Goal: Check status: Check status

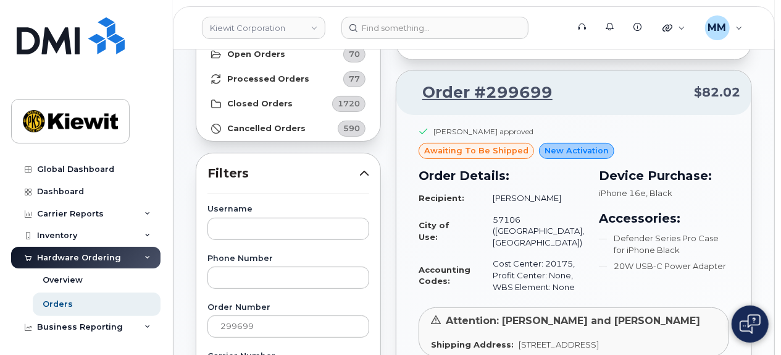
scroll to position [124, 0]
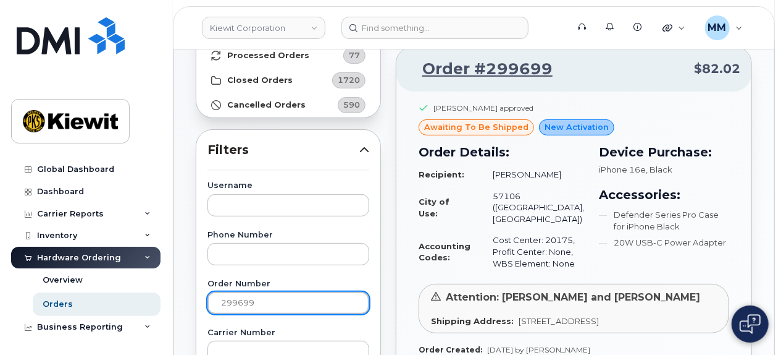
click at [263, 300] on input "299699" at bounding box center [289, 303] width 162 height 22
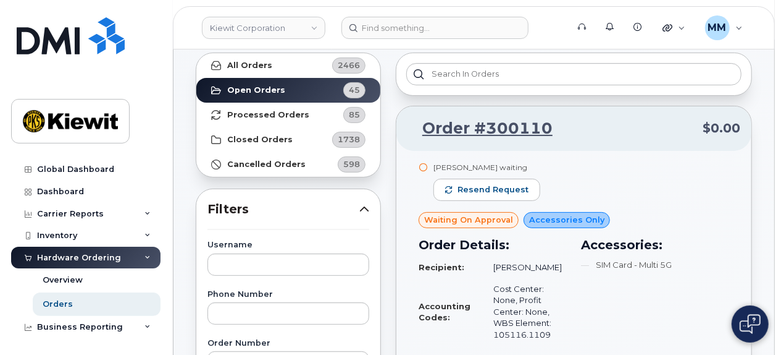
scroll to position [183, 0]
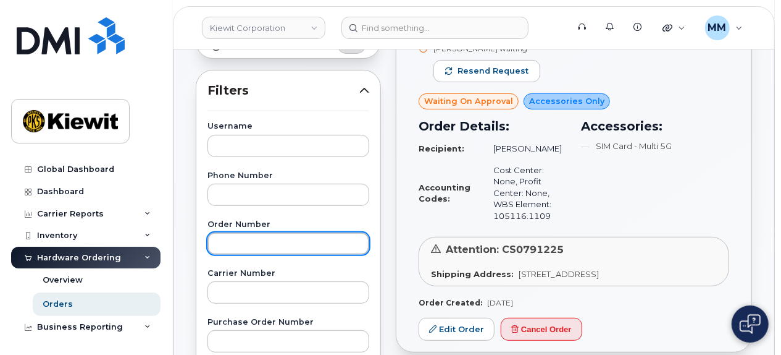
click at [242, 243] on input "text" at bounding box center [289, 243] width 162 height 22
type input "299699"
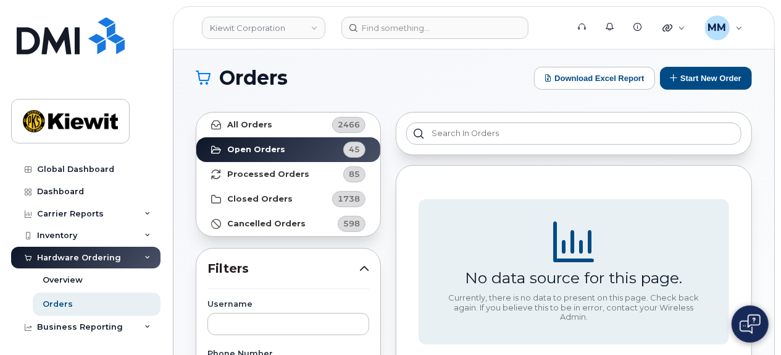
scroll to position [0, 0]
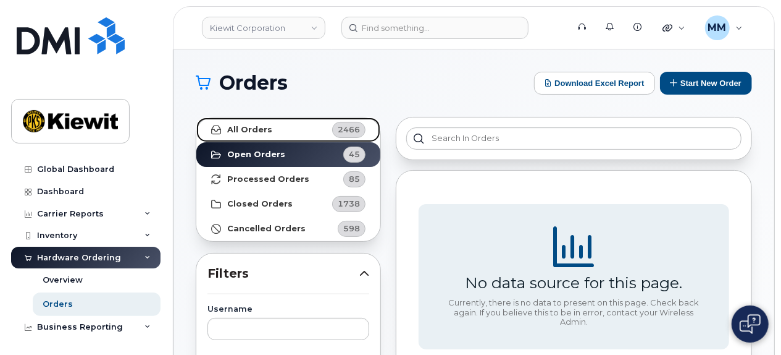
drag, startPoint x: 340, startPoint y: 125, endPoint x: 430, endPoint y: 177, distance: 103.5
click at [340, 125] on span "2466" at bounding box center [349, 130] width 22 height 12
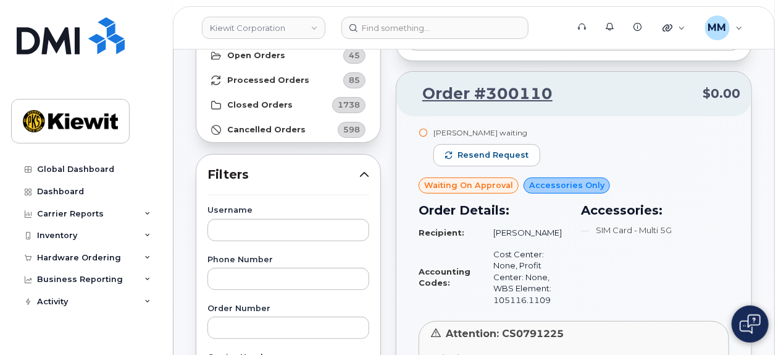
scroll to position [185, 0]
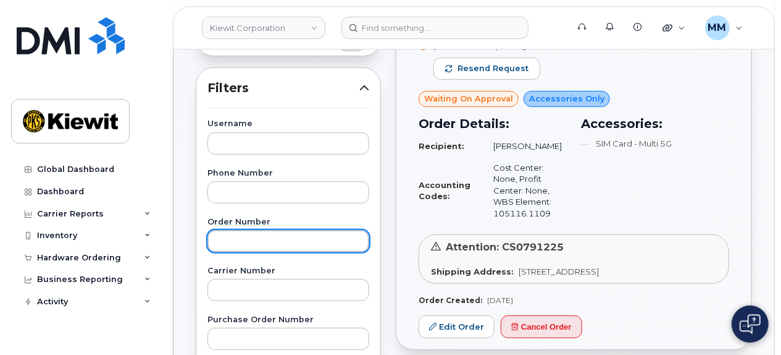
click at [261, 241] on input "text" at bounding box center [289, 241] width 162 height 22
type input "299699"
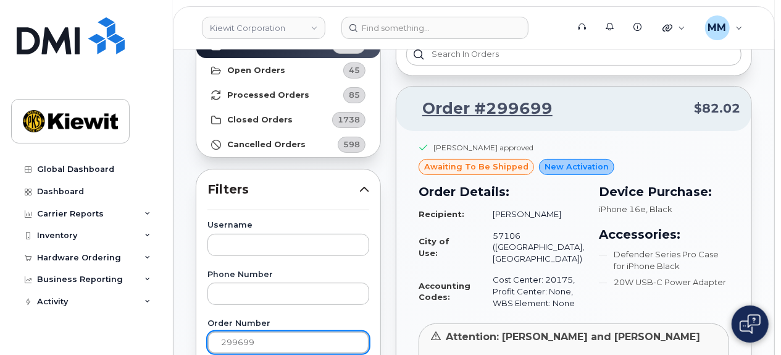
scroll to position [62, 0]
